Goal: Browse casually: Explore the website without a specific task or goal

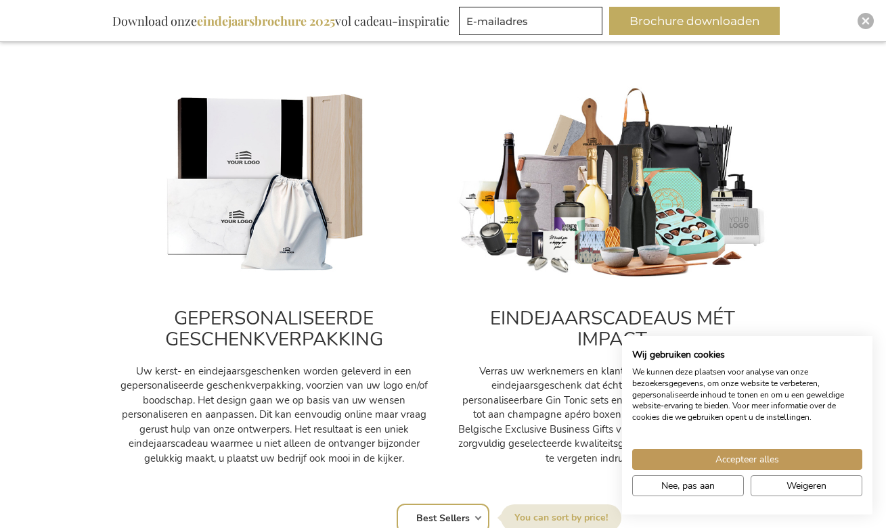
scroll to position [440, 0]
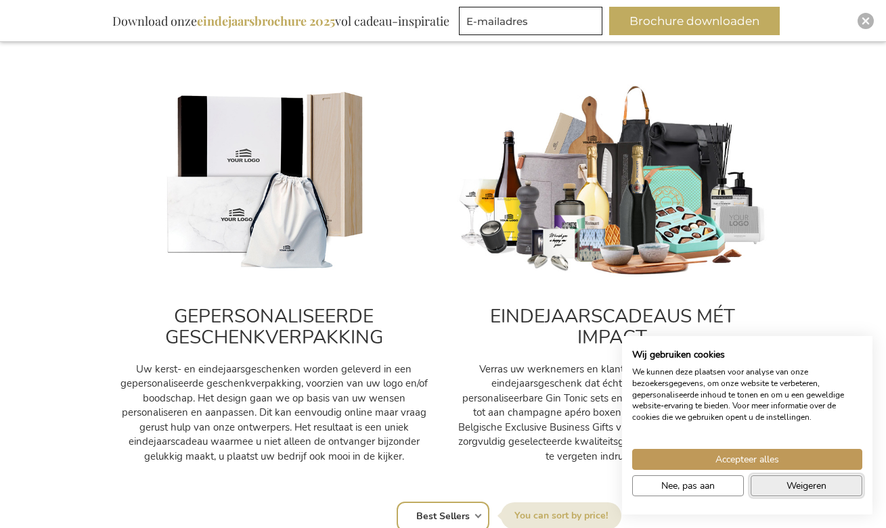
click at [773, 476] on button "Weigeren" at bounding box center [806, 486] width 112 height 21
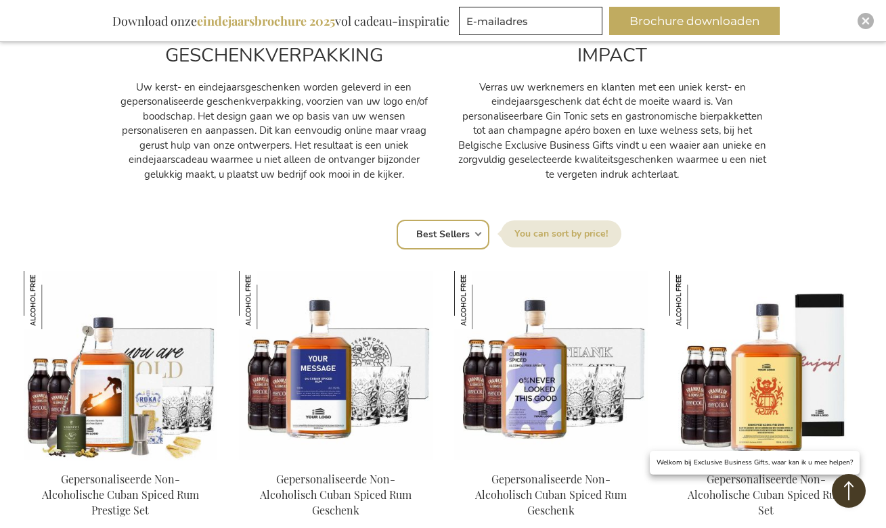
scroll to position [815, 0]
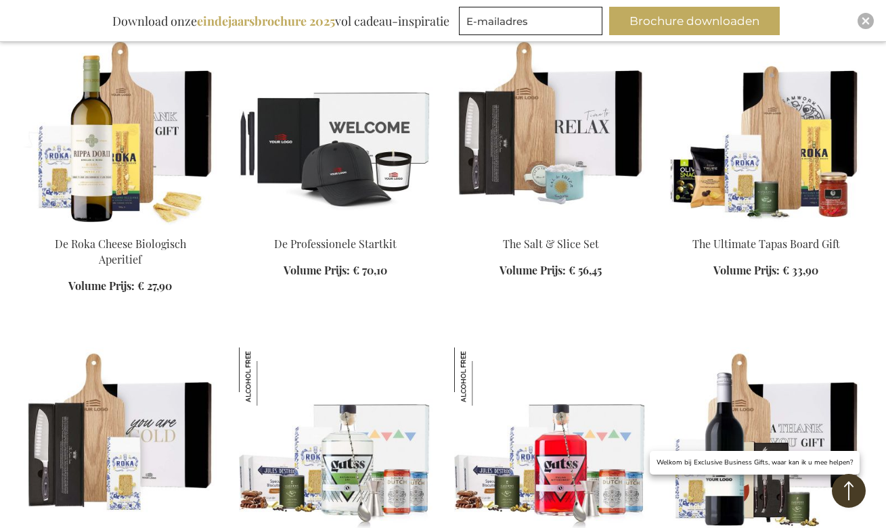
scroll to position [5379, 1]
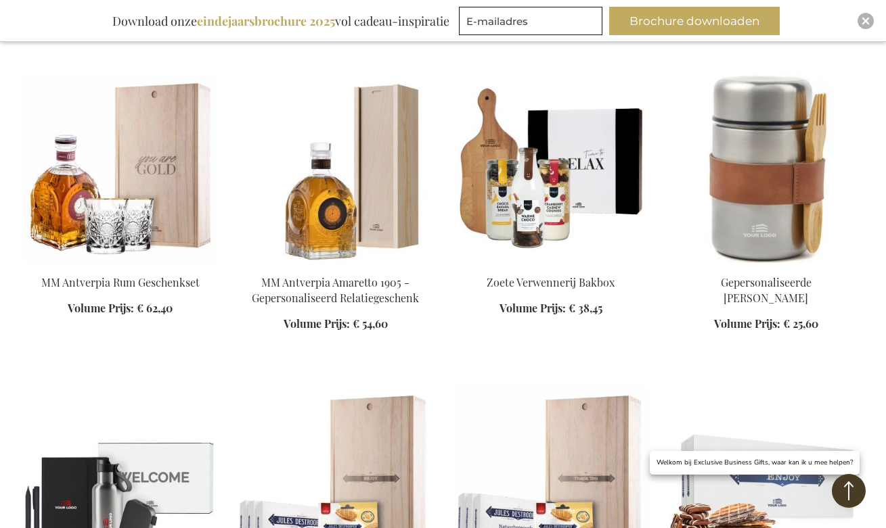
scroll to position [8121, 1]
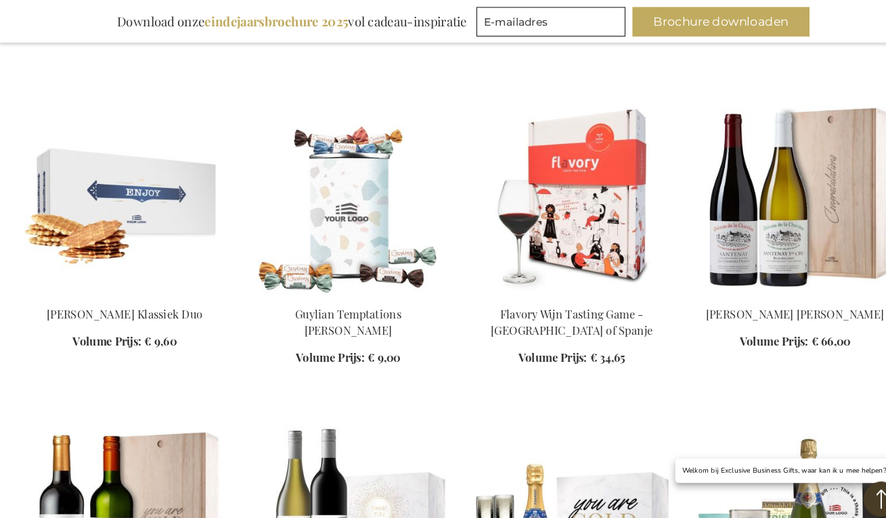
scroll to position [8723, 0]
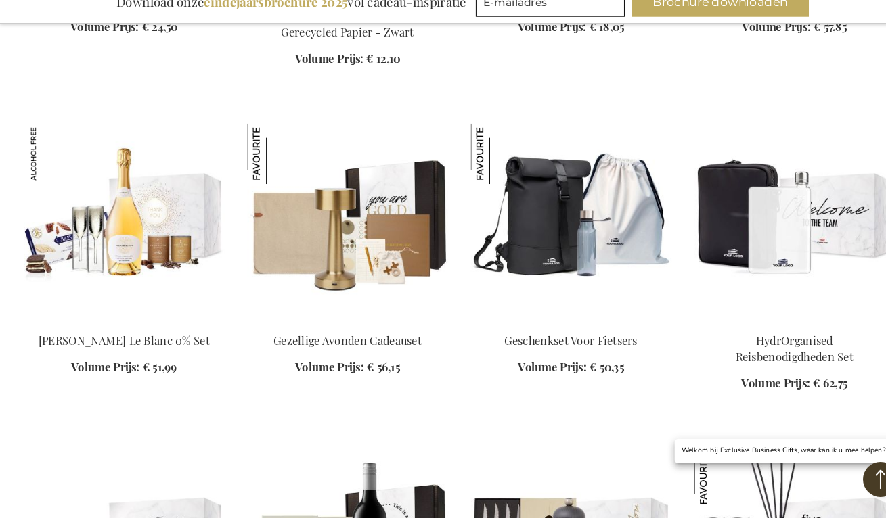
scroll to position [9638, 0]
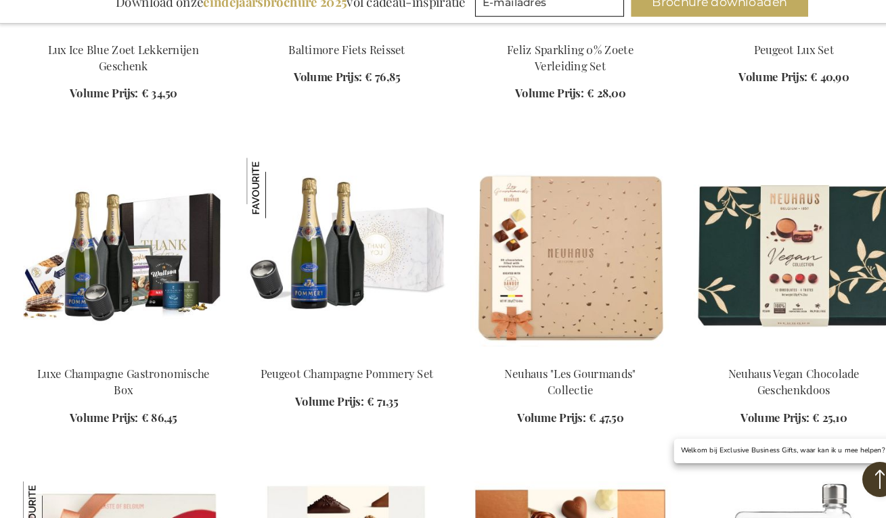
scroll to position [10856, 0]
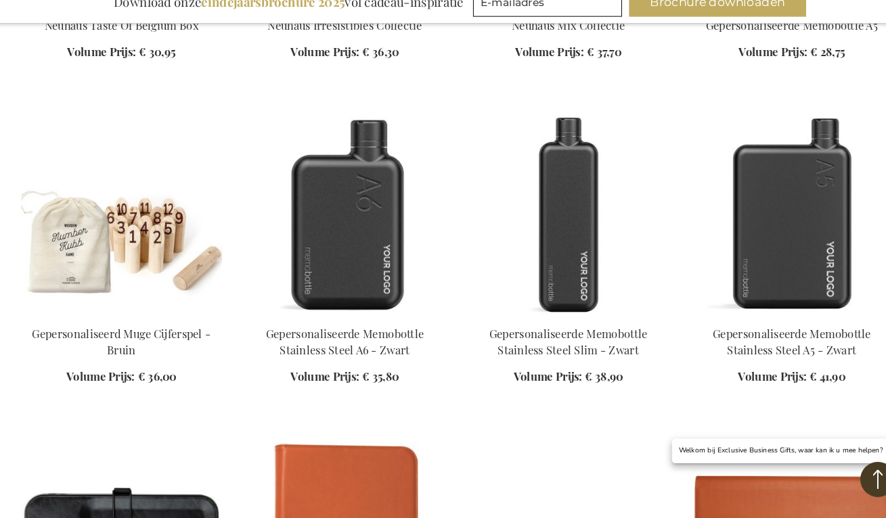
scroll to position [11511, 0]
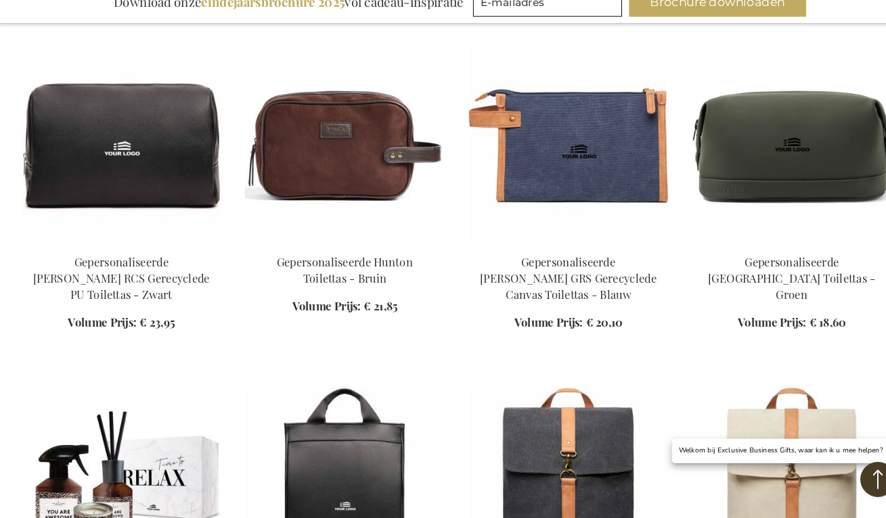
scroll to position [12820, 0]
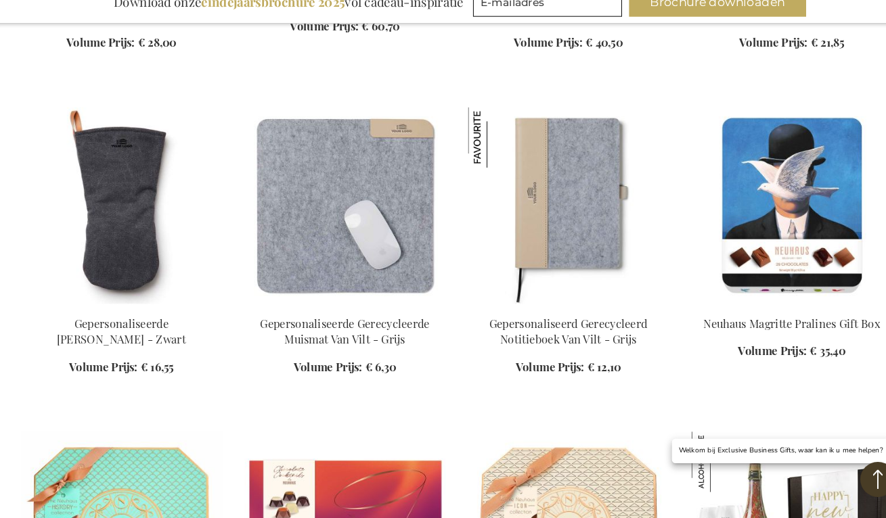
scroll to position [14051, 0]
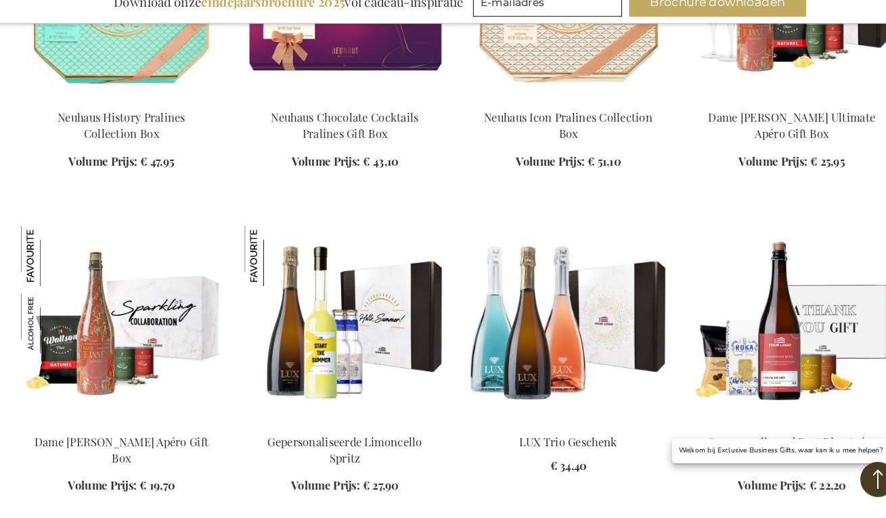
scroll to position [14552, 0]
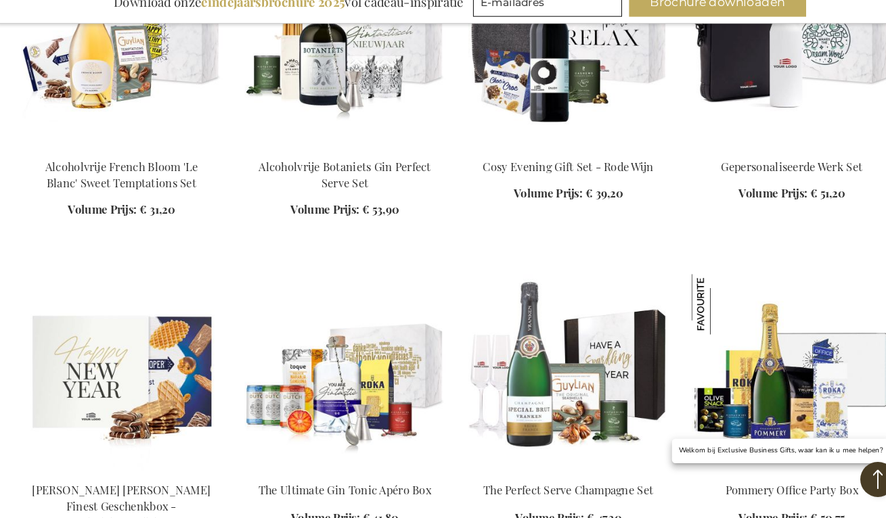
scroll to position [17631, 0]
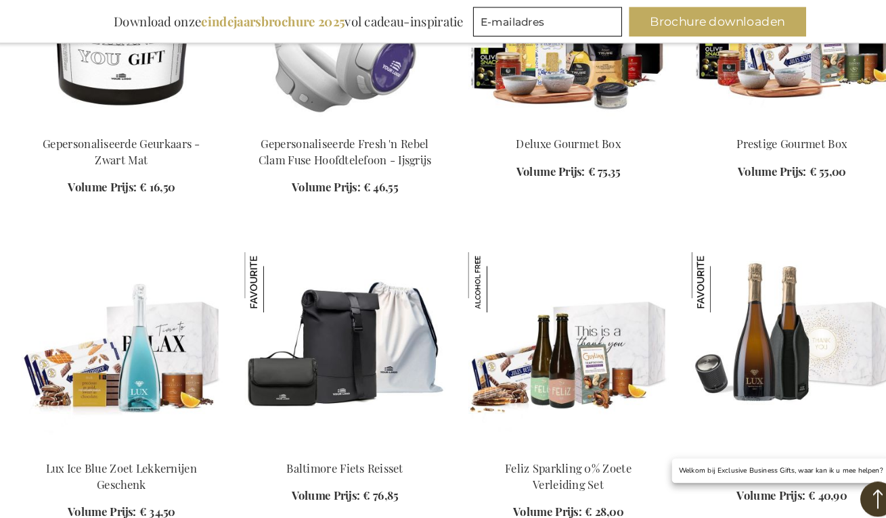
scroll to position [9915, 0]
